Goal: Information Seeking & Learning: Learn about a topic

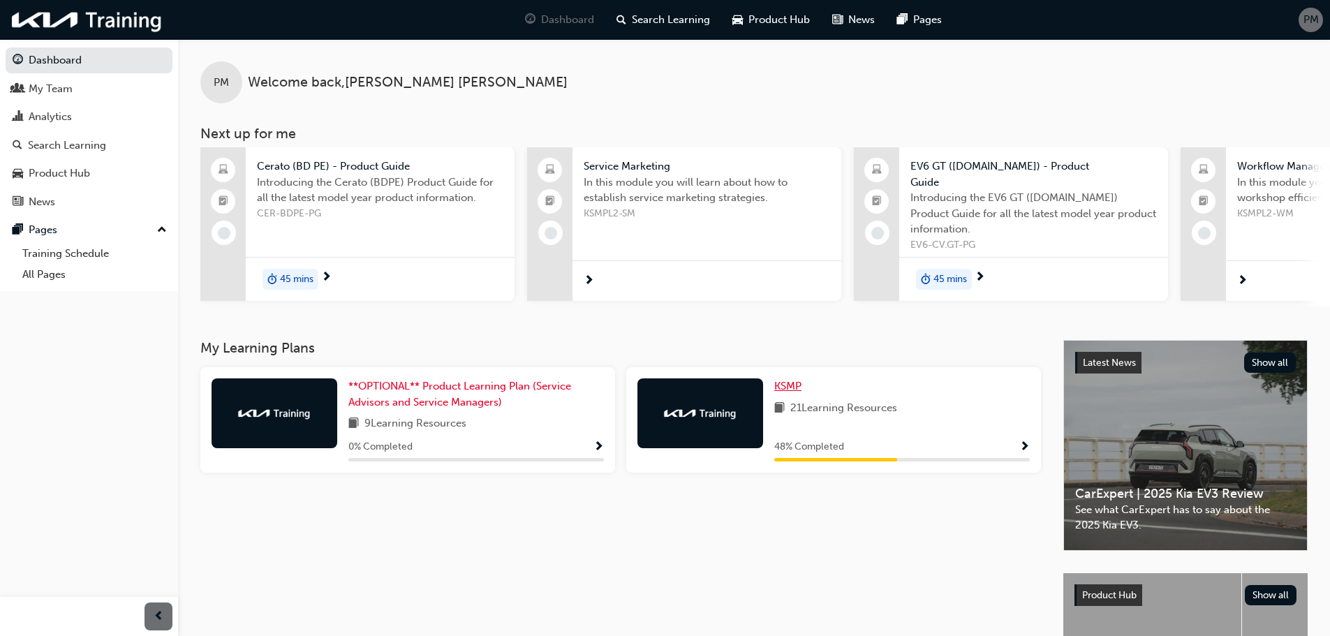
click at [788, 380] on span "KSMP" at bounding box center [787, 386] width 27 height 13
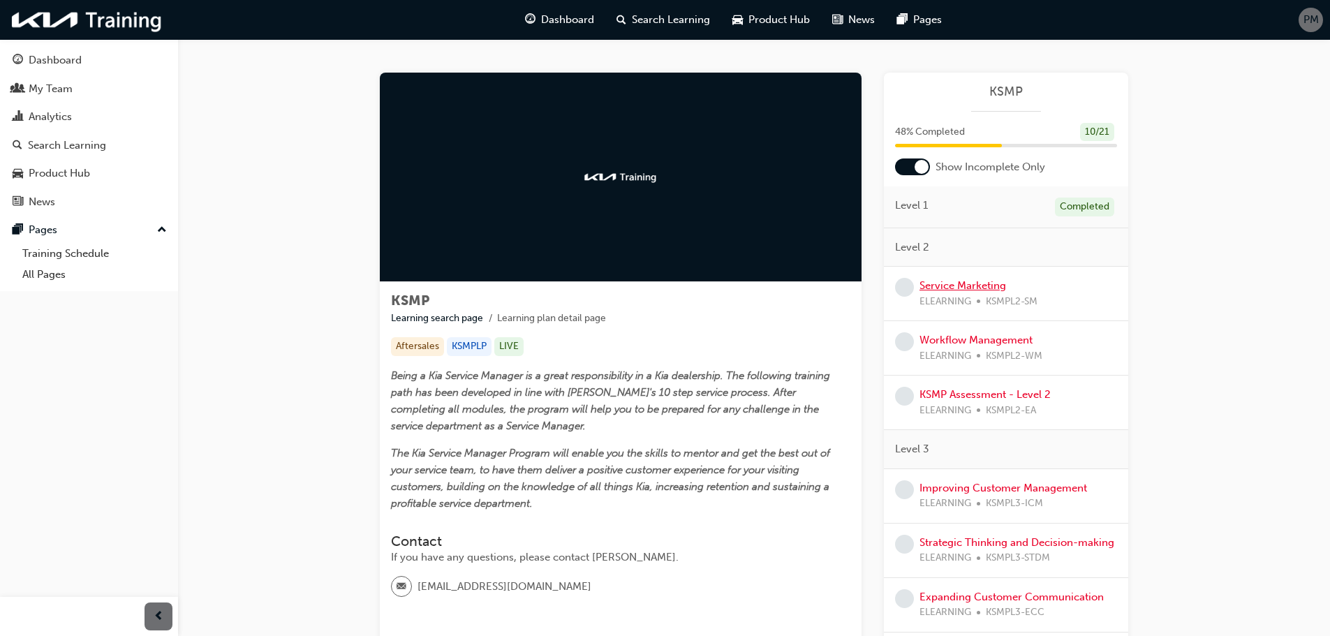
click at [982, 287] on link "Service Marketing" at bounding box center [963, 285] width 87 height 13
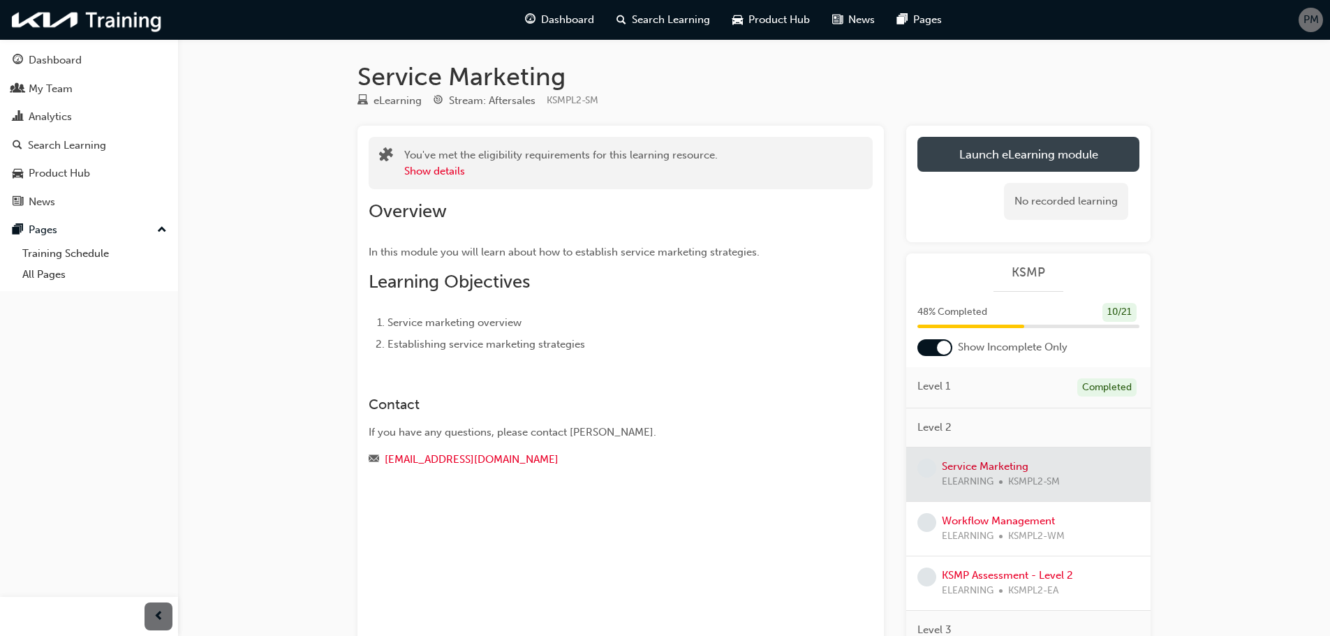
click at [1047, 146] on link "Launch eLearning module" at bounding box center [1029, 154] width 222 height 35
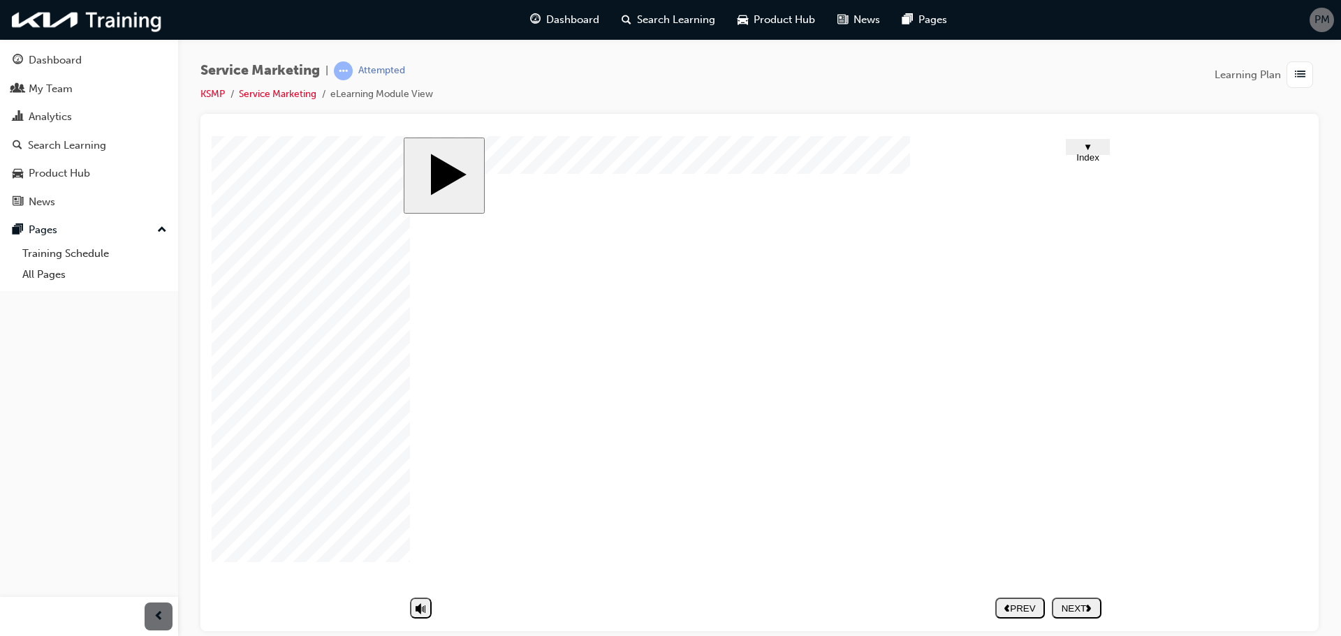
click at [1068, 614] on button "NEXT" at bounding box center [1077, 607] width 50 height 21
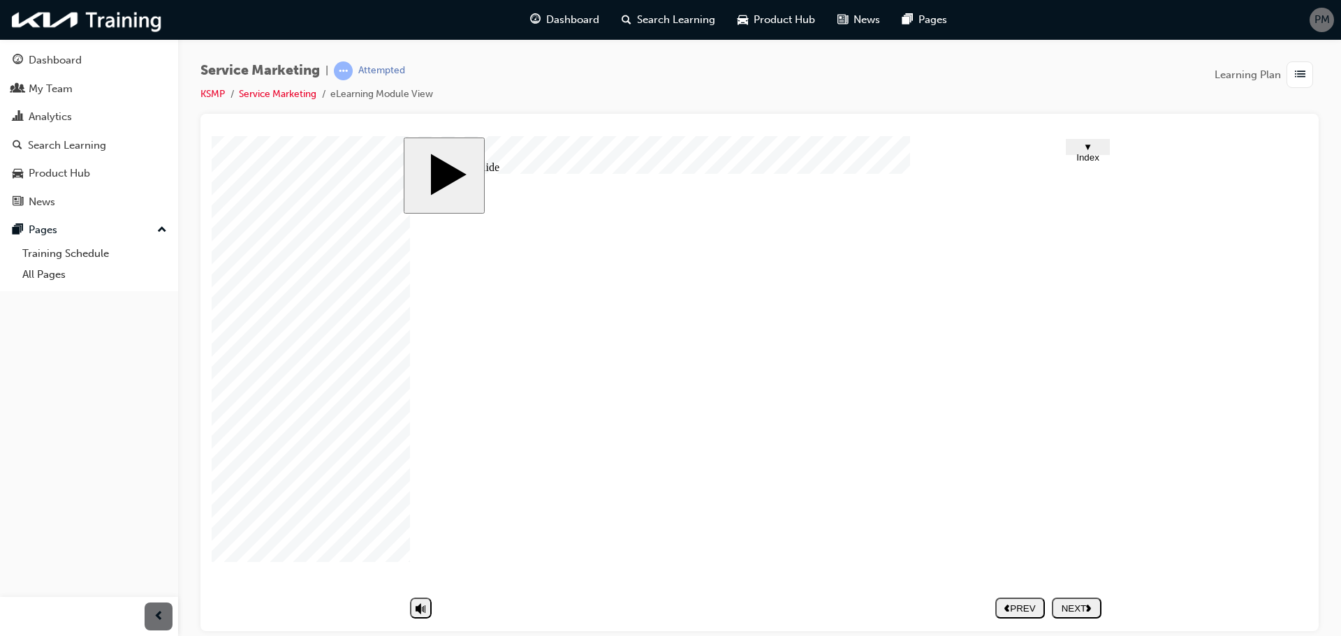
click at [1070, 610] on div "NEXT" at bounding box center [1076, 608] width 38 height 10
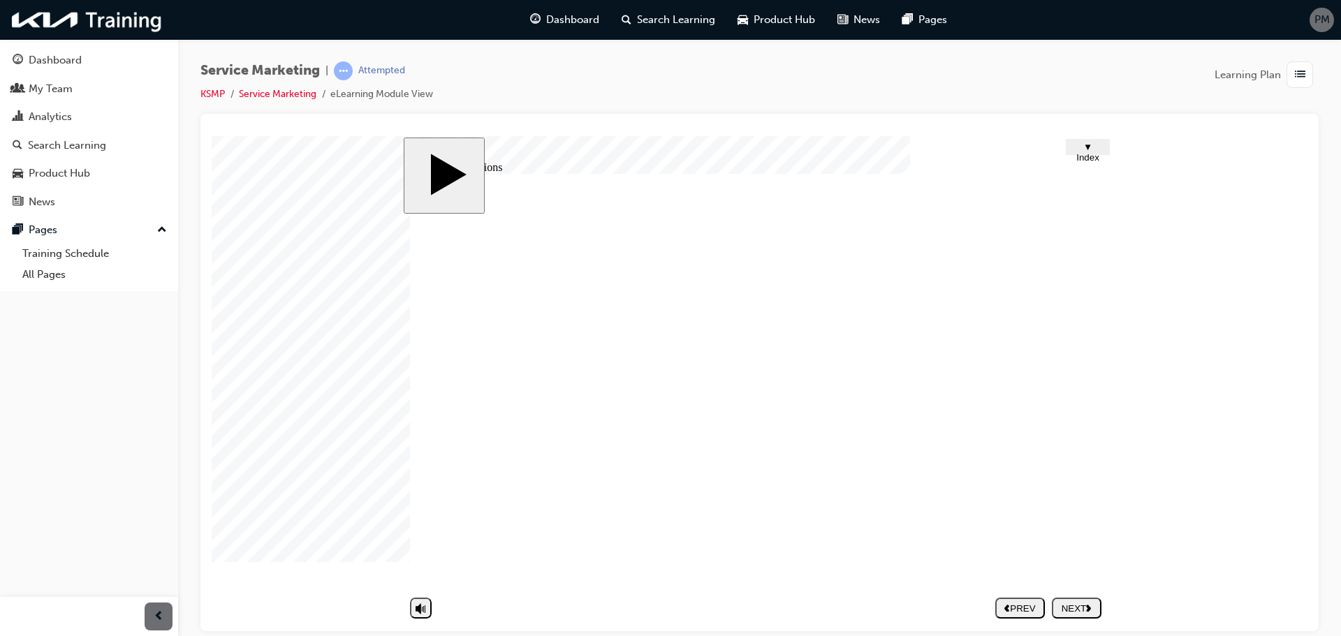
click at [1083, 604] on div "NEXT" at bounding box center [1076, 608] width 38 height 10
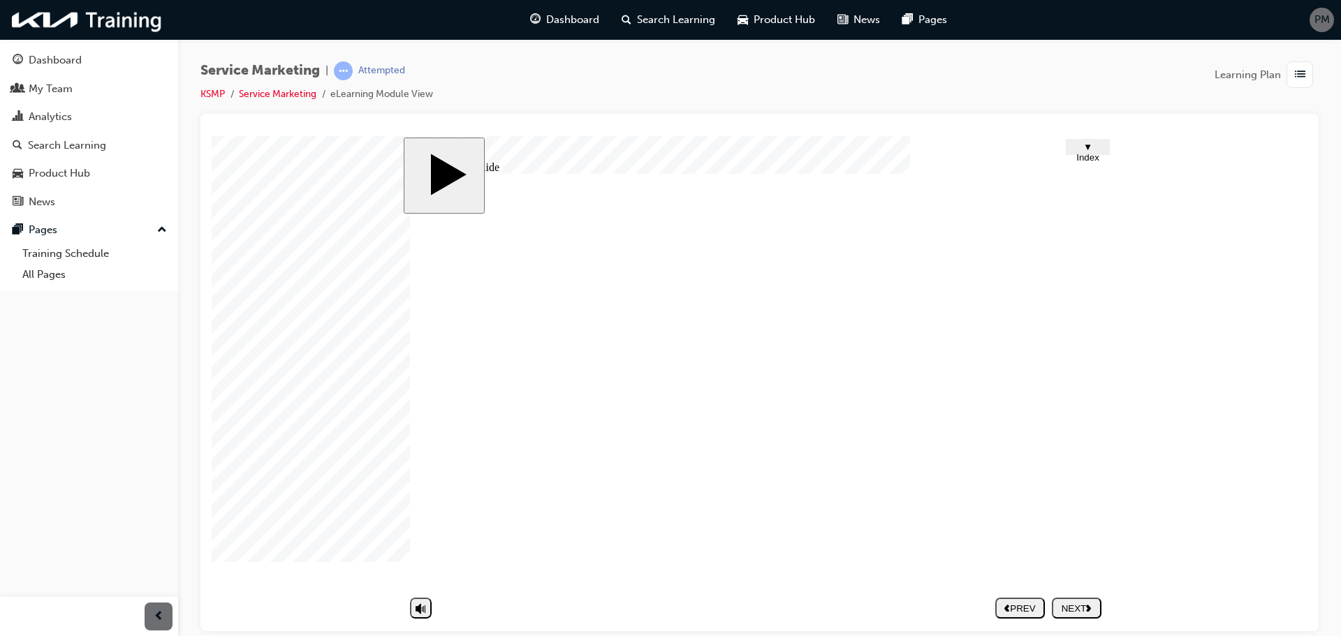
drag, startPoint x: 756, startPoint y: 395, endPoint x: 765, endPoint y: 401, distance: 11.0
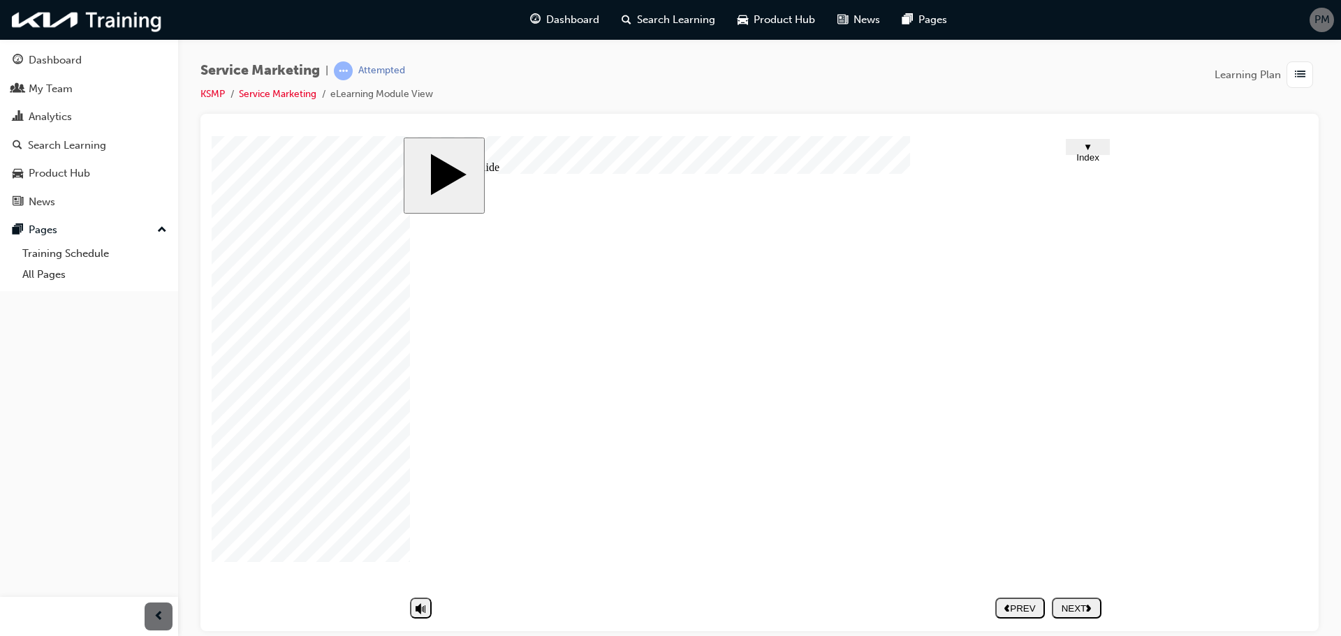
click at [1088, 603] on div "NEXT" at bounding box center [1076, 608] width 38 height 10
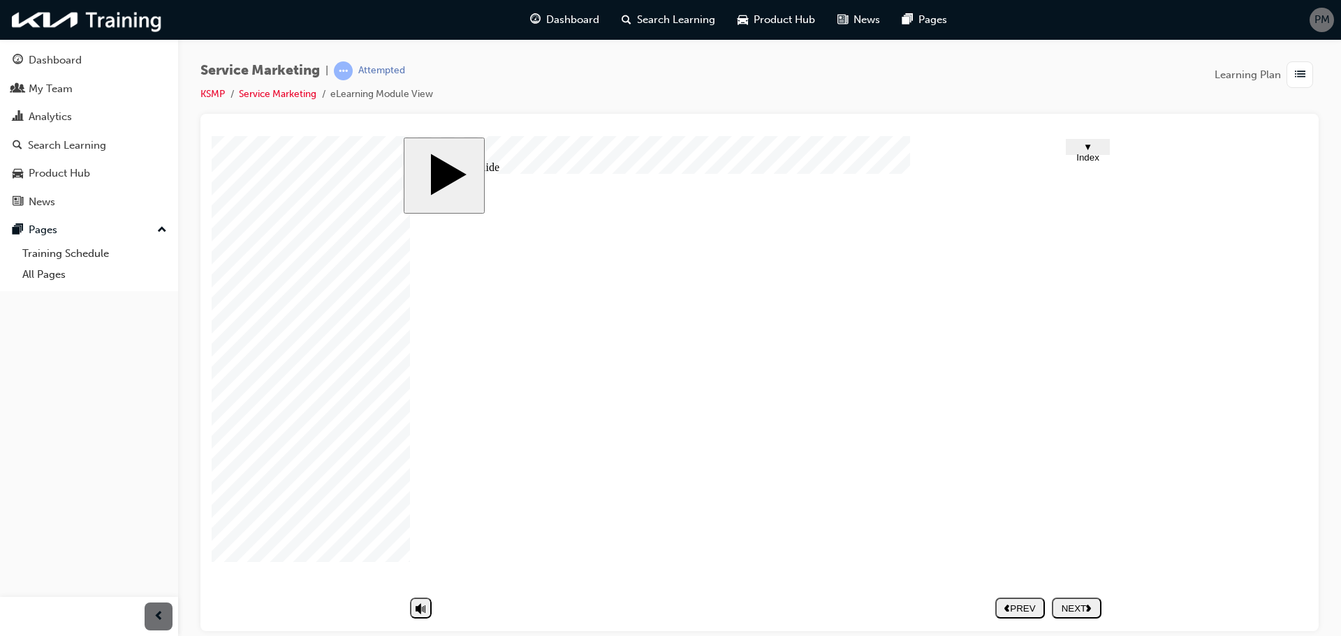
click at [1082, 618] on button "NEXT" at bounding box center [1077, 607] width 50 height 21
click at [1022, 609] on div "PREV" at bounding box center [1020, 608] width 38 height 10
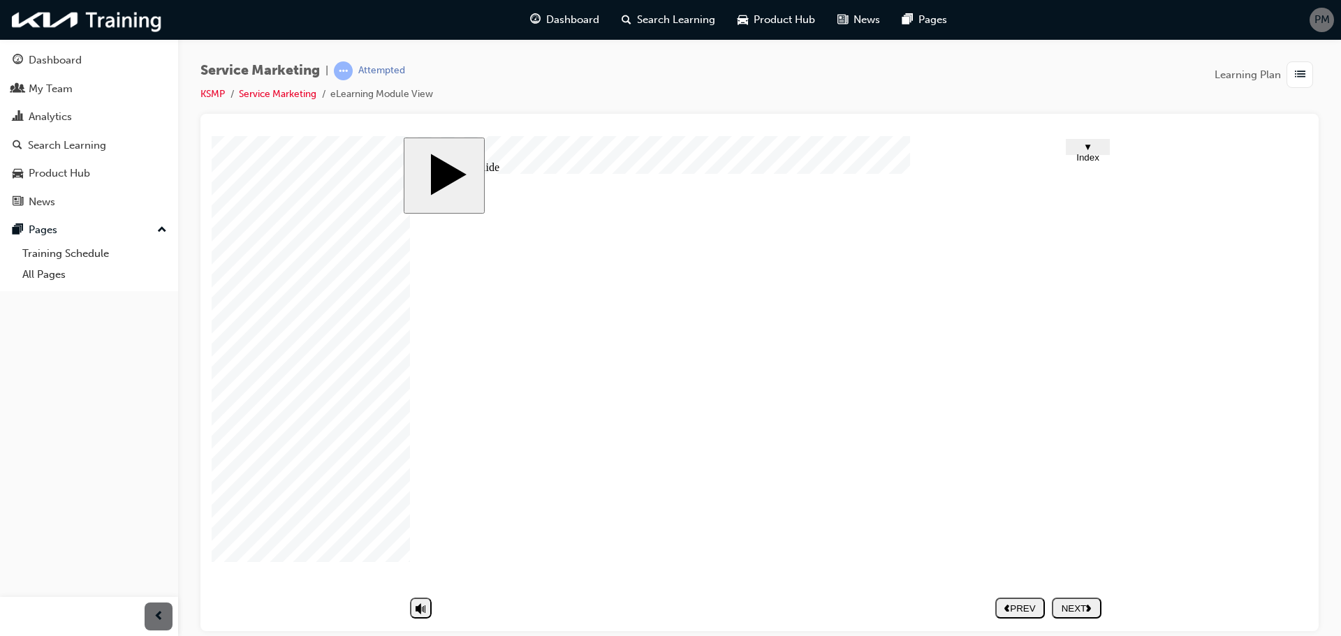
click at [1080, 603] on div "NEXT" at bounding box center [1076, 608] width 38 height 10
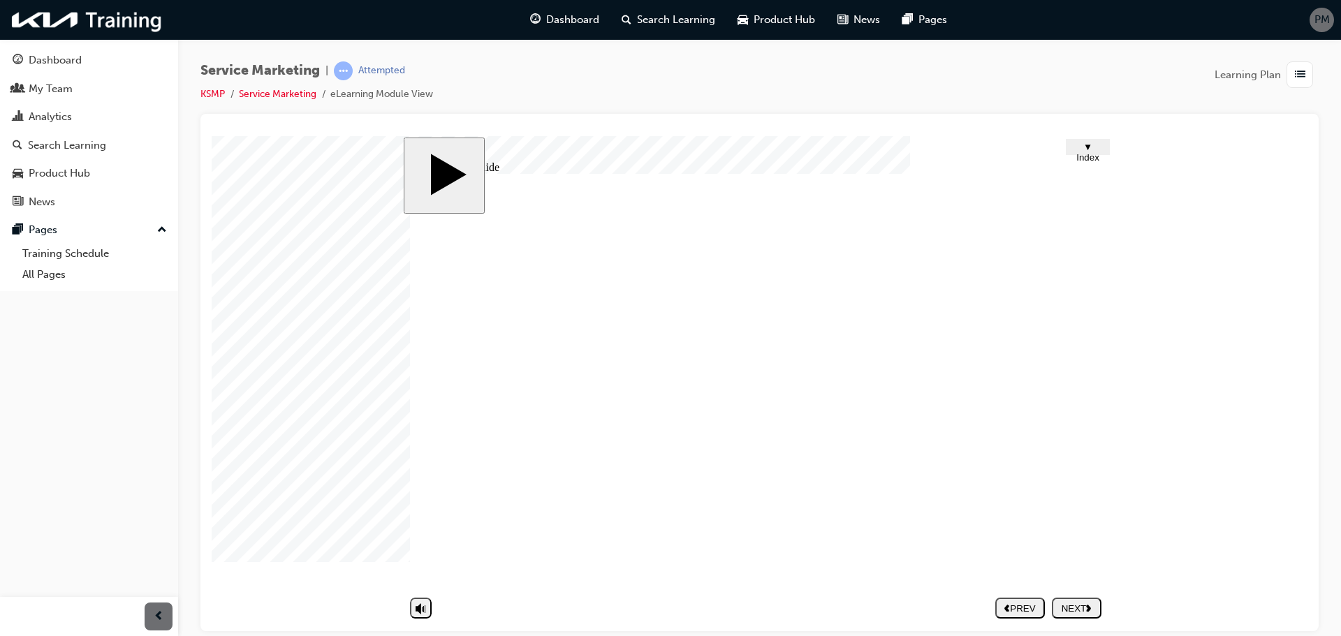
click at [1077, 606] on div "NEXT" at bounding box center [1076, 608] width 38 height 10
click at [1080, 610] on div "NEXT" at bounding box center [1076, 608] width 38 height 10
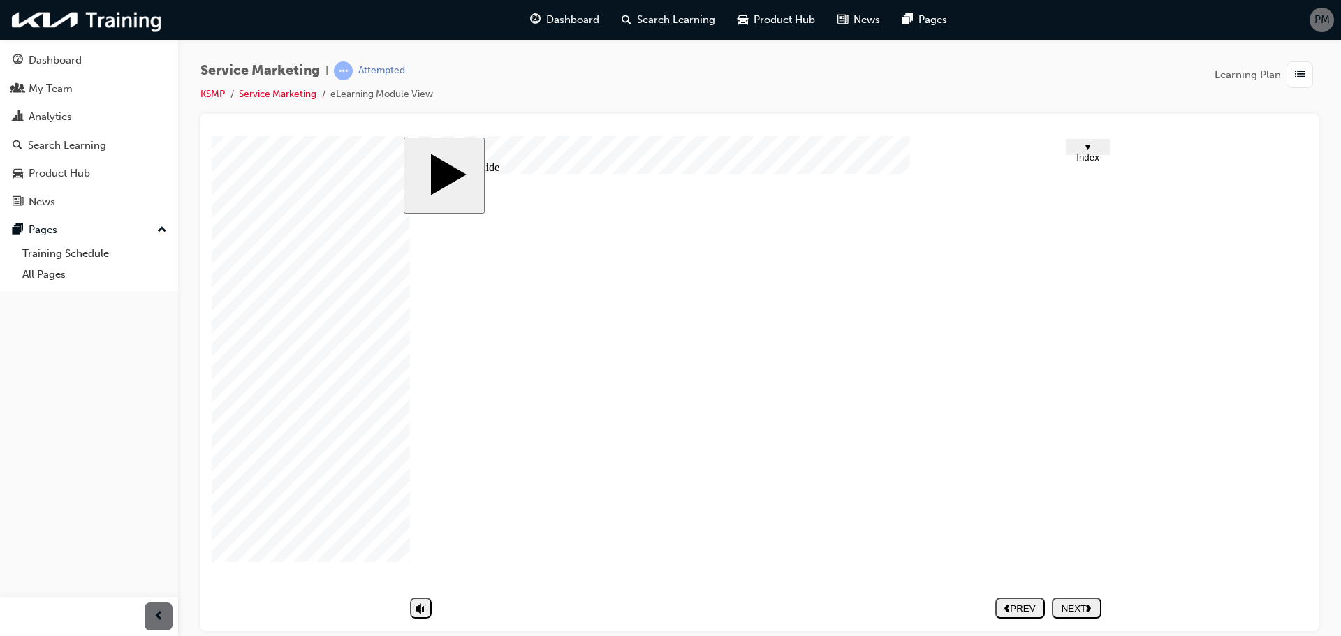
click at [1080, 608] on div "NEXT" at bounding box center [1076, 608] width 38 height 10
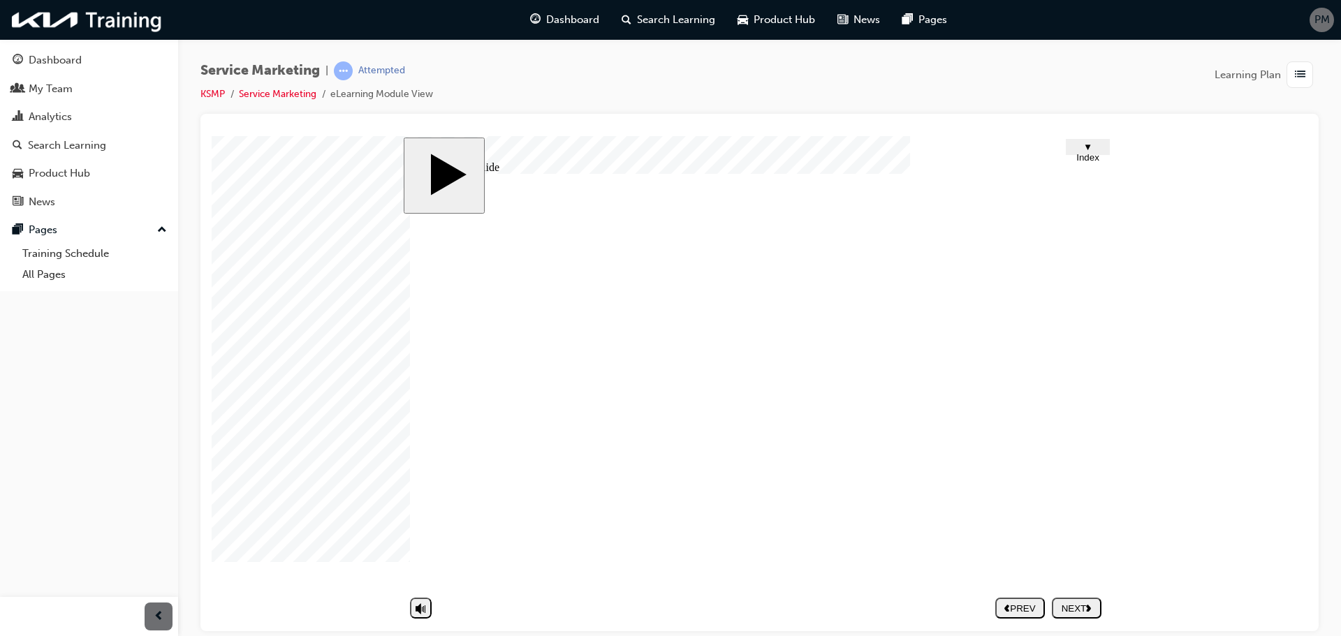
click at [1077, 605] on div "NEXT" at bounding box center [1076, 608] width 38 height 10
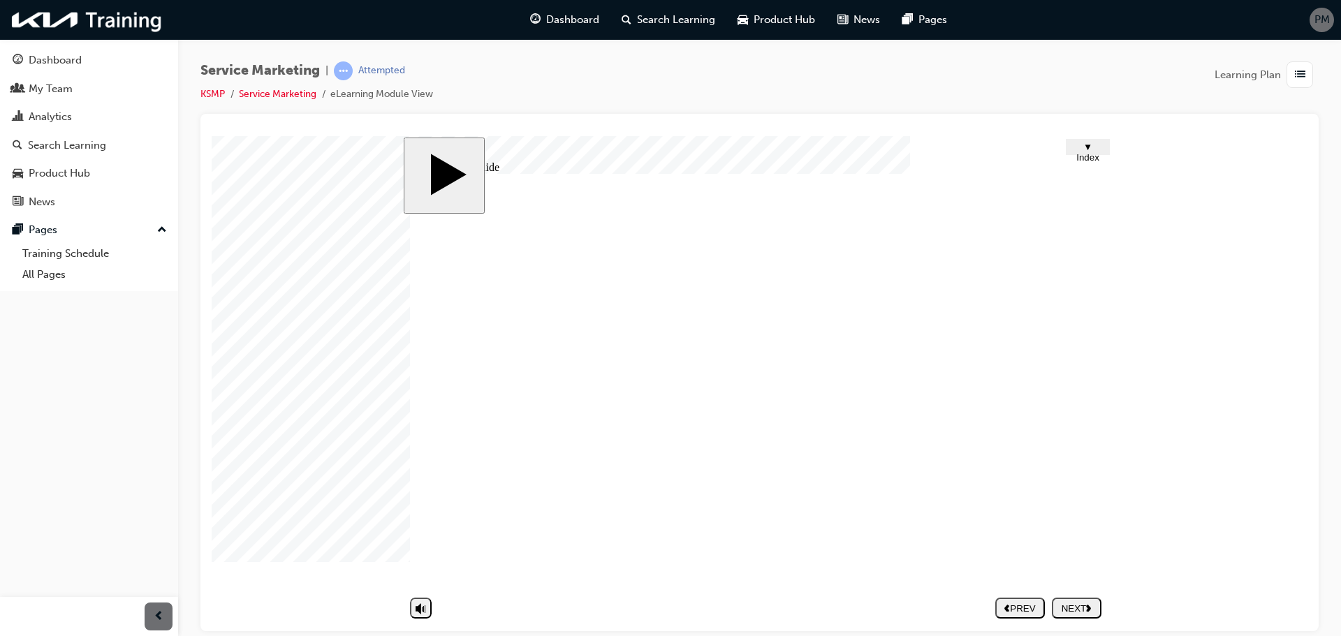
click at [1077, 603] on div "NEXT" at bounding box center [1076, 608] width 38 height 10
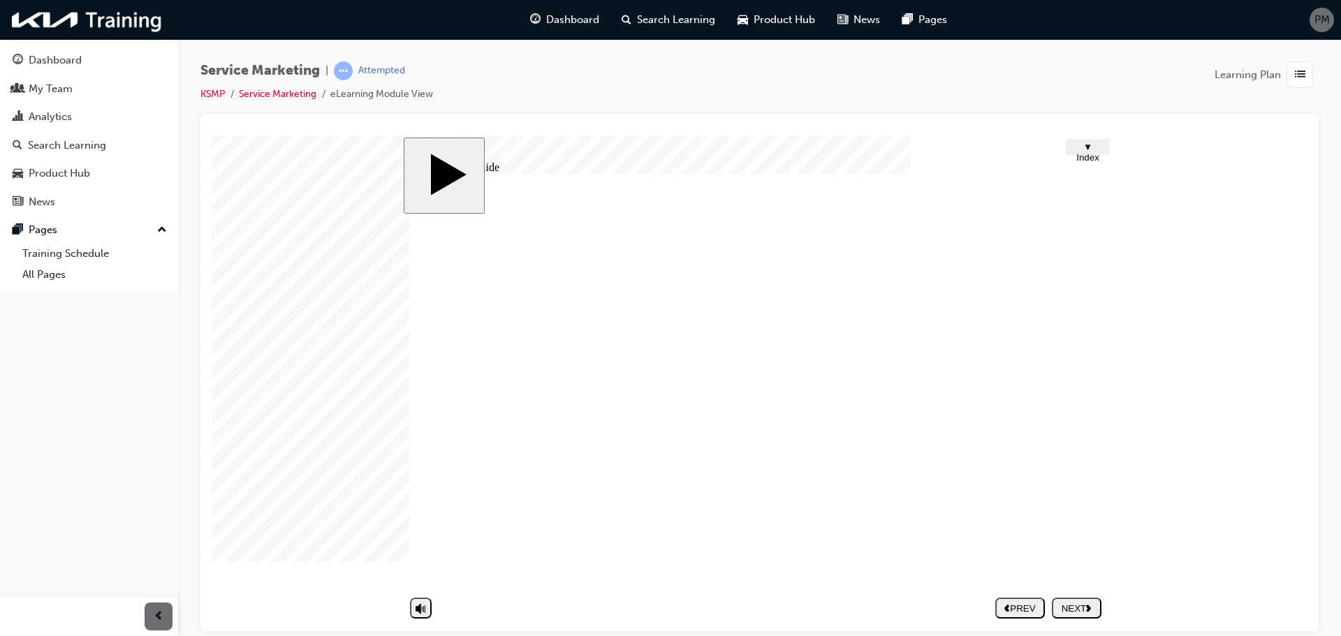
click at [1091, 608] on polygon "next" at bounding box center [1088, 607] width 5 height 7
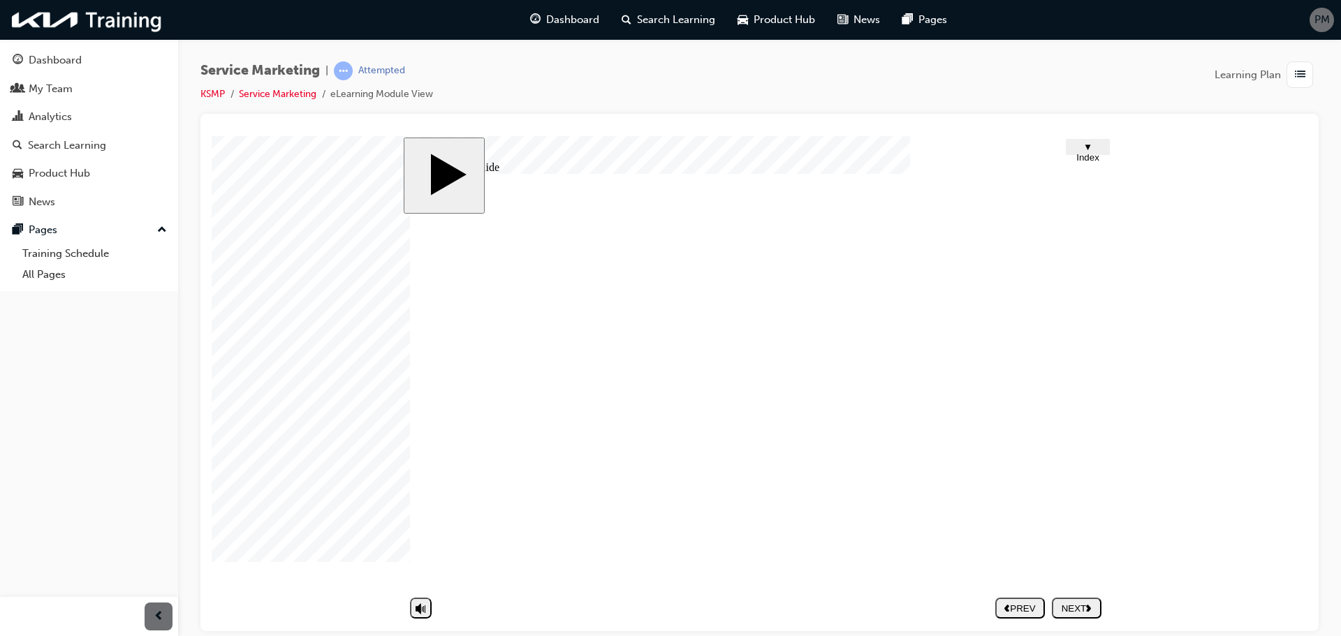
click at [1067, 603] on div "NEXT" at bounding box center [1076, 608] width 38 height 10
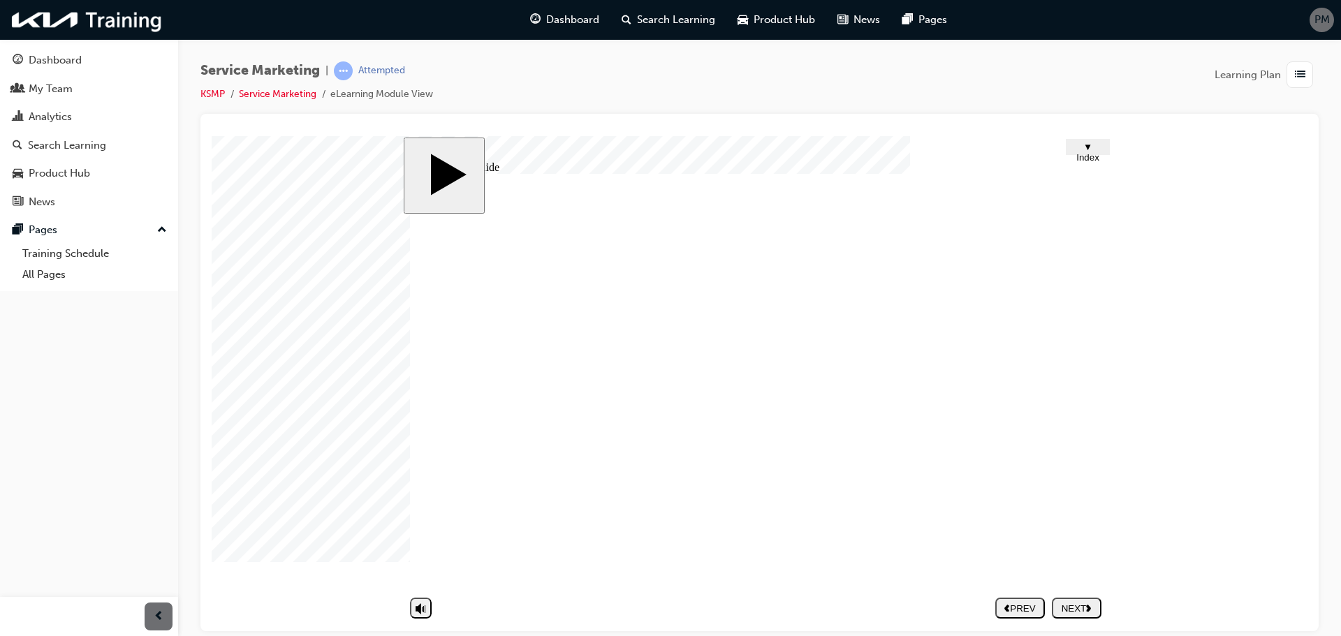
click at [1088, 605] on polygon "next" at bounding box center [1088, 607] width 5 height 7
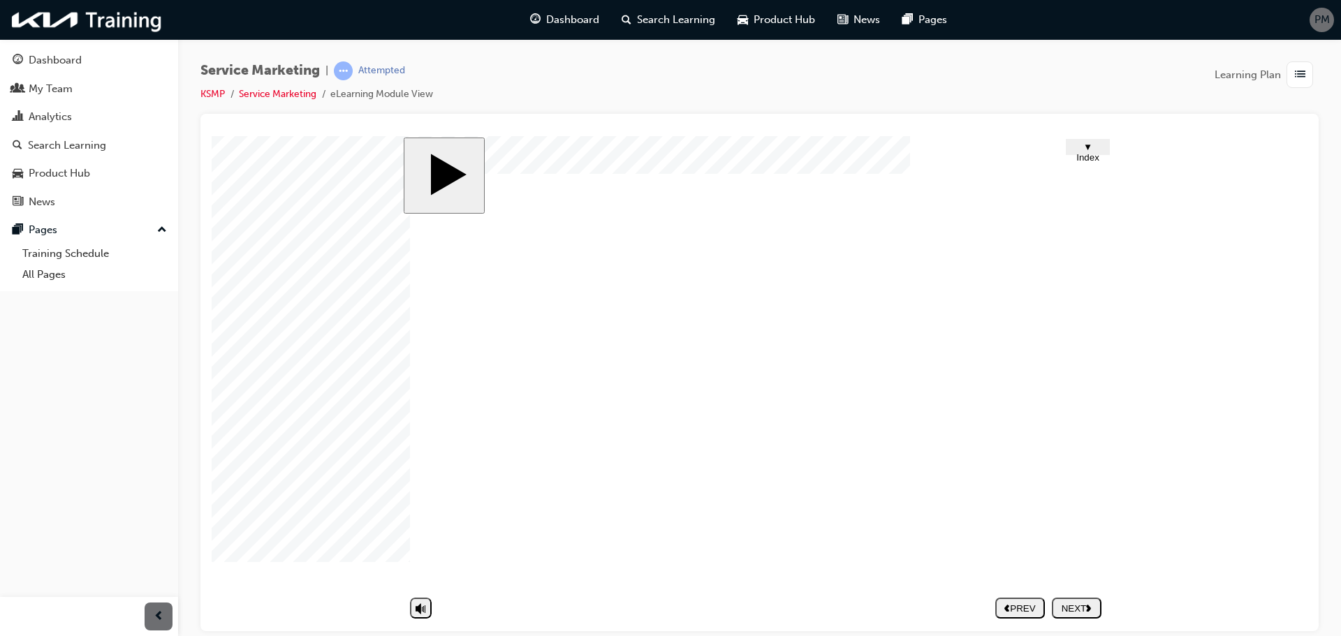
click at [1077, 603] on div "NEXT" at bounding box center [1076, 608] width 38 height 10
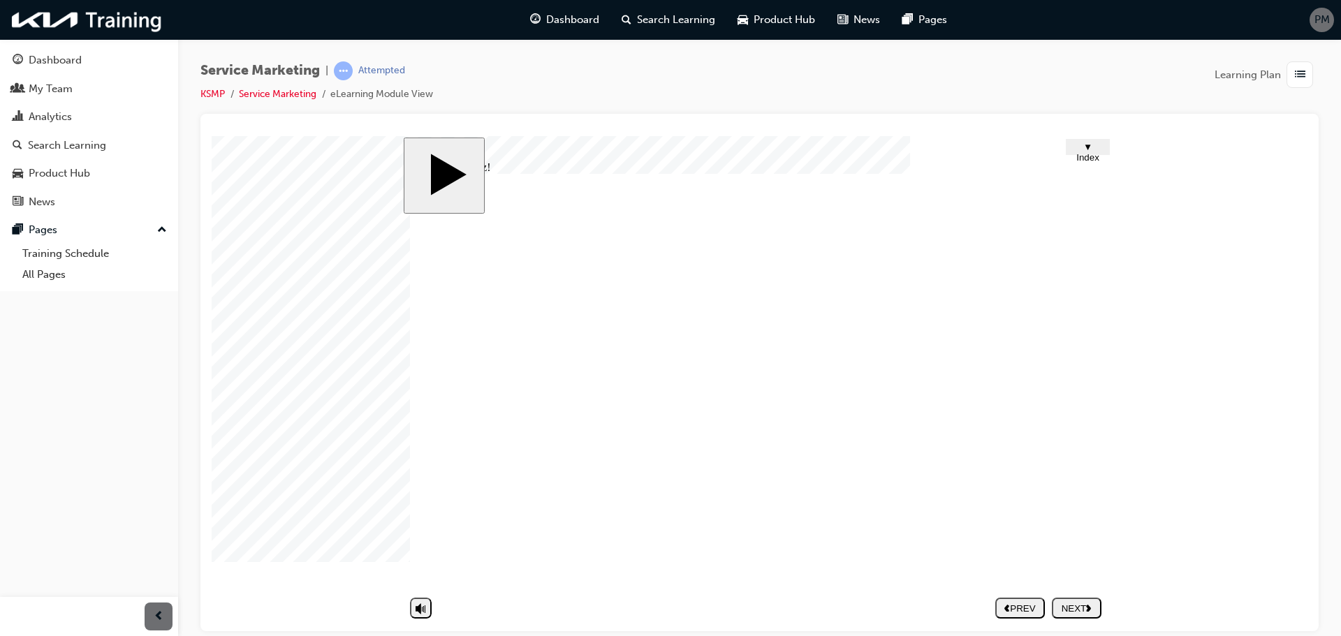
click at [1082, 614] on button "NEXT" at bounding box center [1077, 607] width 50 height 21
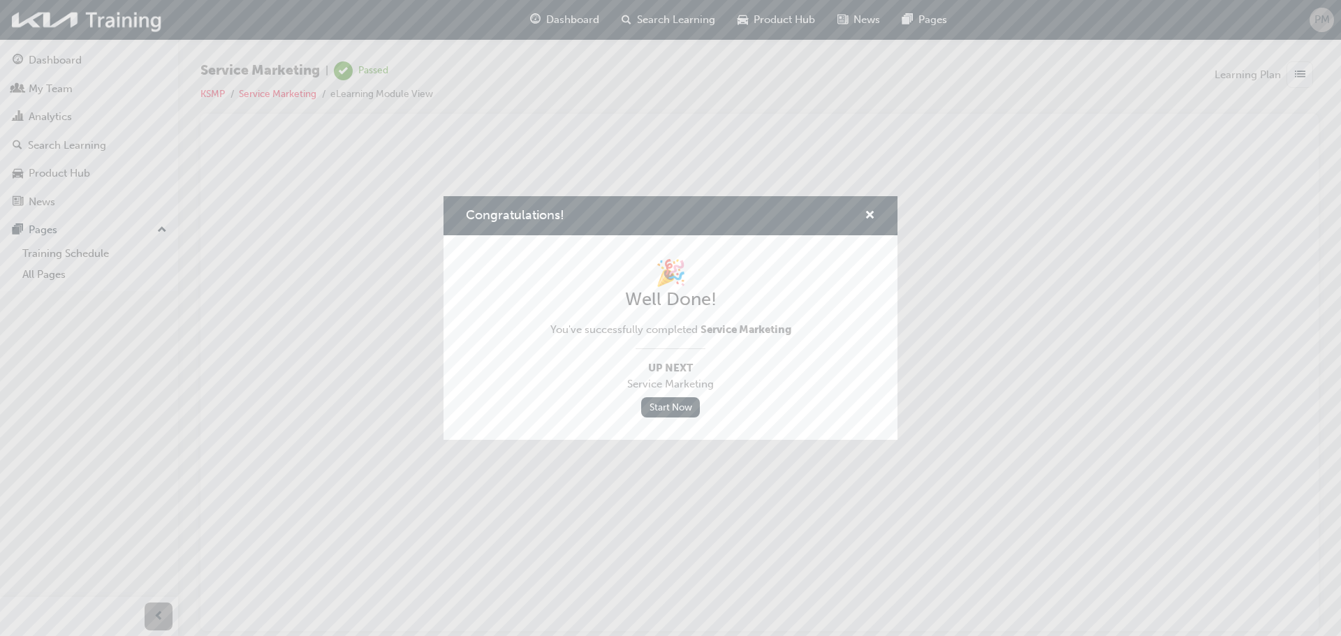
drag, startPoint x: 663, startPoint y: 410, endPoint x: 693, endPoint y: 442, distance: 44.4
click at [663, 410] on link "Start Now" at bounding box center [670, 407] width 59 height 20
click at [866, 217] on span "cross-icon" at bounding box center [869, 216] width 10 height 13
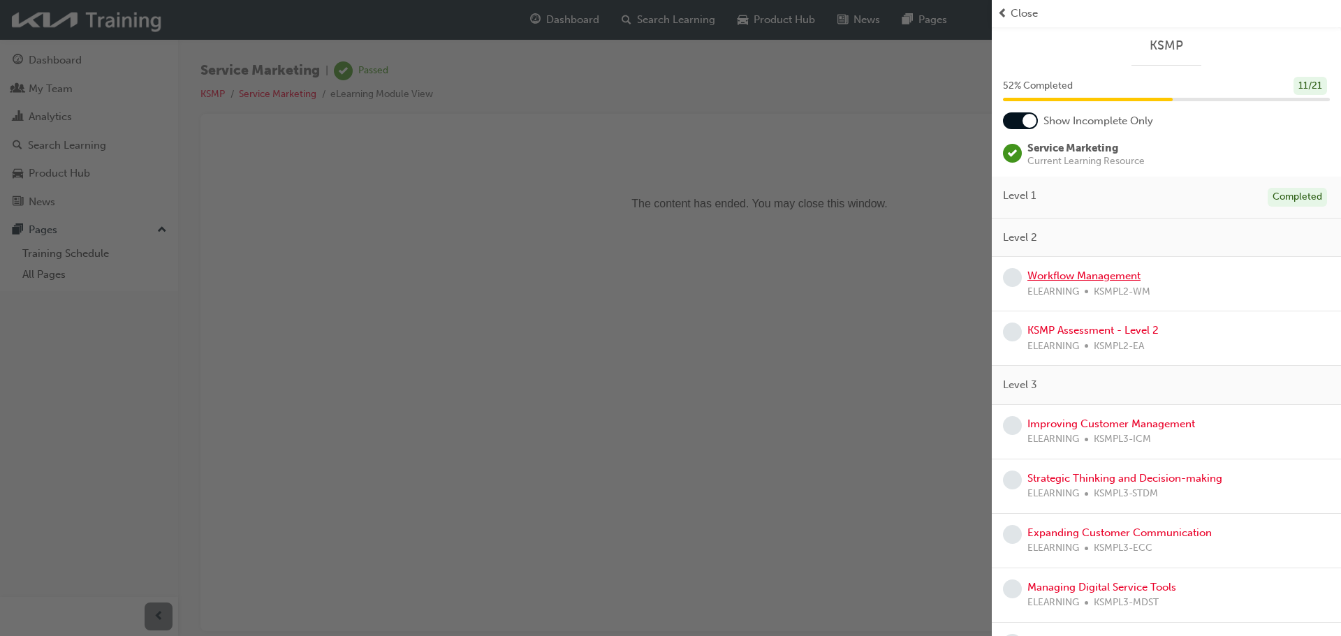
click at [1083, 277] on link "Workflow Management" at bounding box center [1083, 276] width 113 height 13
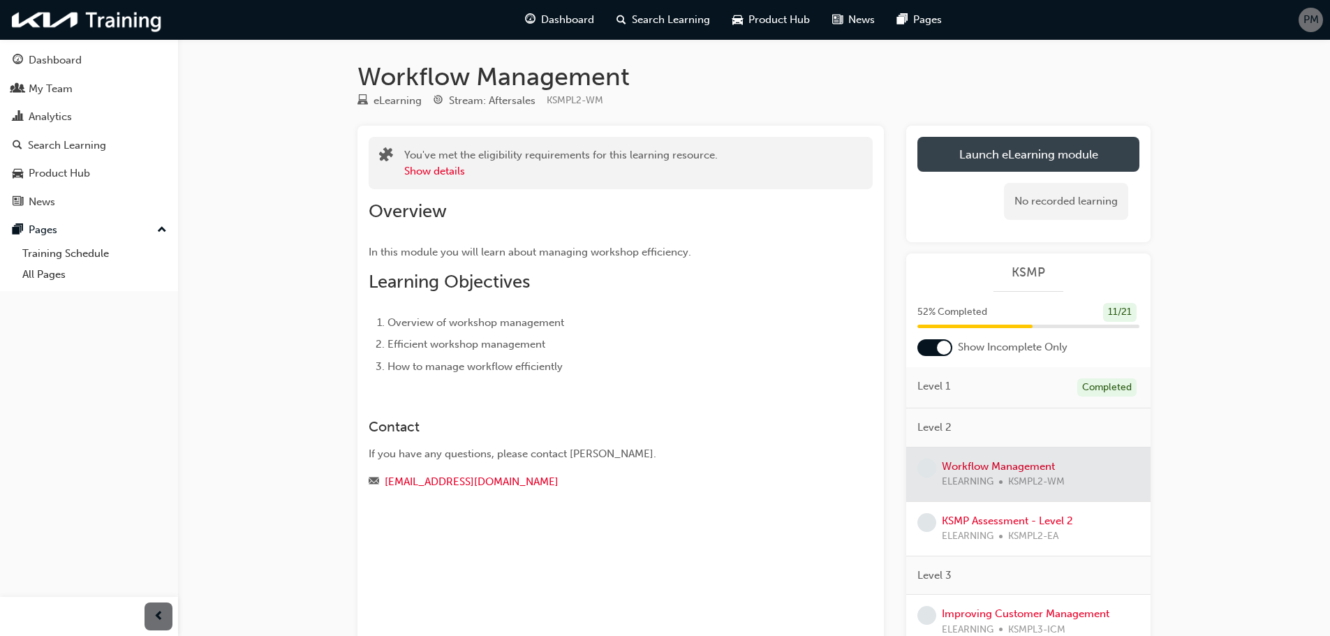
click at [1045, 165] on link "Launch eLearning module" at bounding box center [1029, 154] width 222 height 35
